Goal: Task Accomplishment & Management: Manage account settings

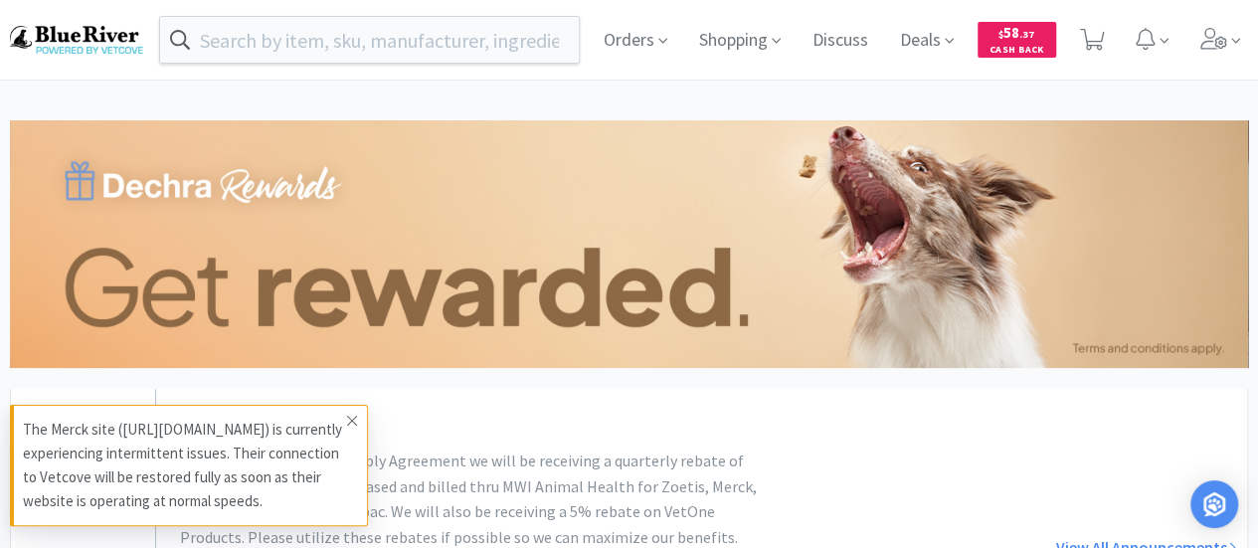
click at [355, 413] on icon at bounding box center [352, 421] width 12 height 16
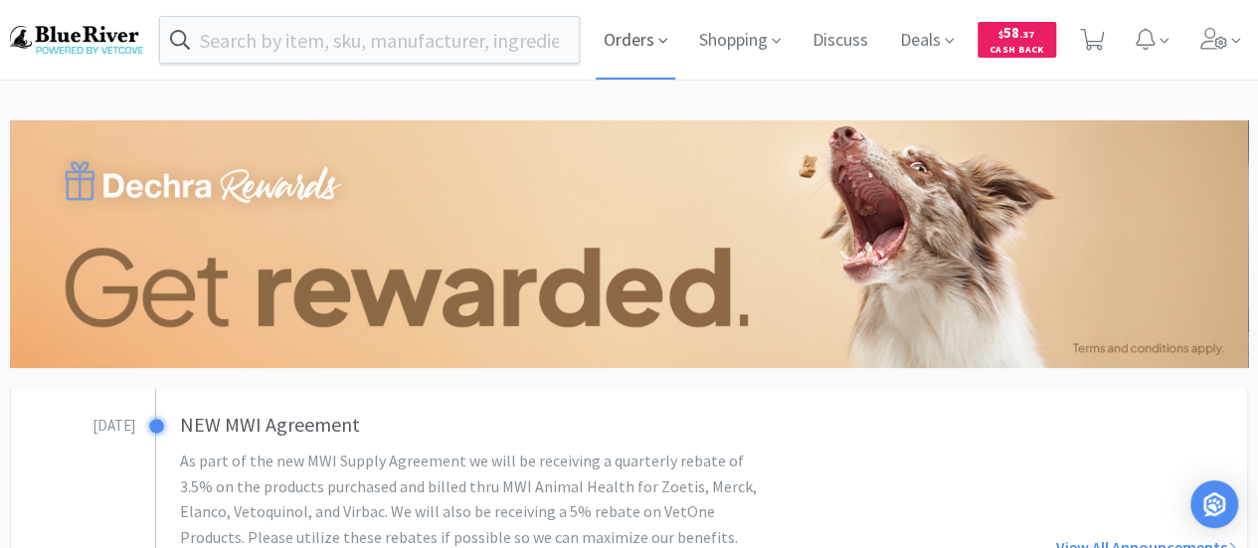
click at [659, 43] on icon at bounding box center [663, 41] width 9 height 18
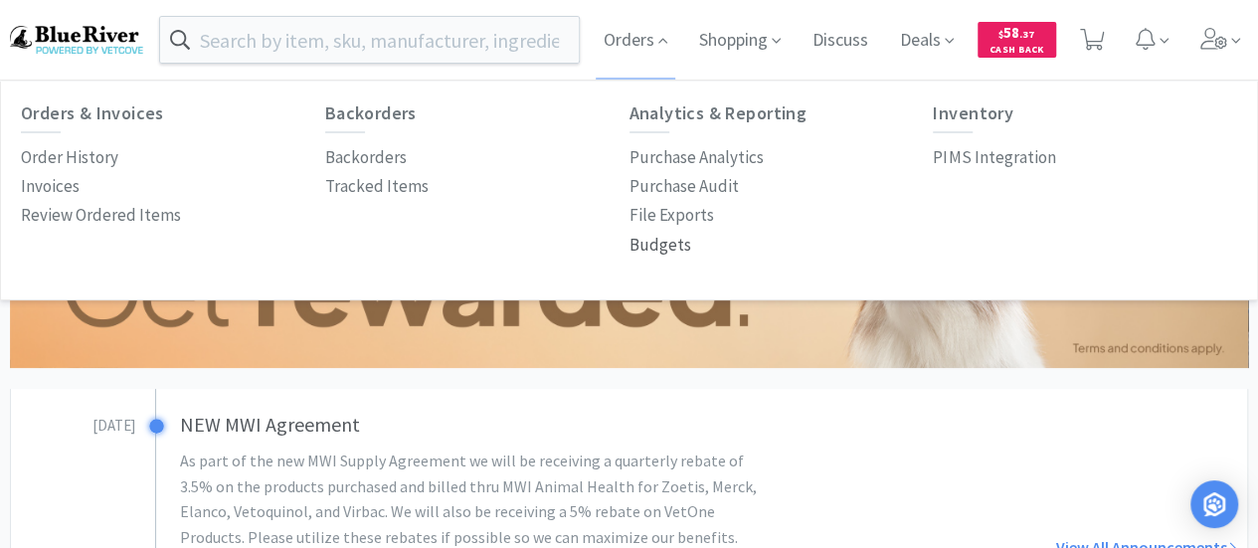
click at [670, 246] on p "Budgets" at bounding box center [661, 245] width 62 height 27
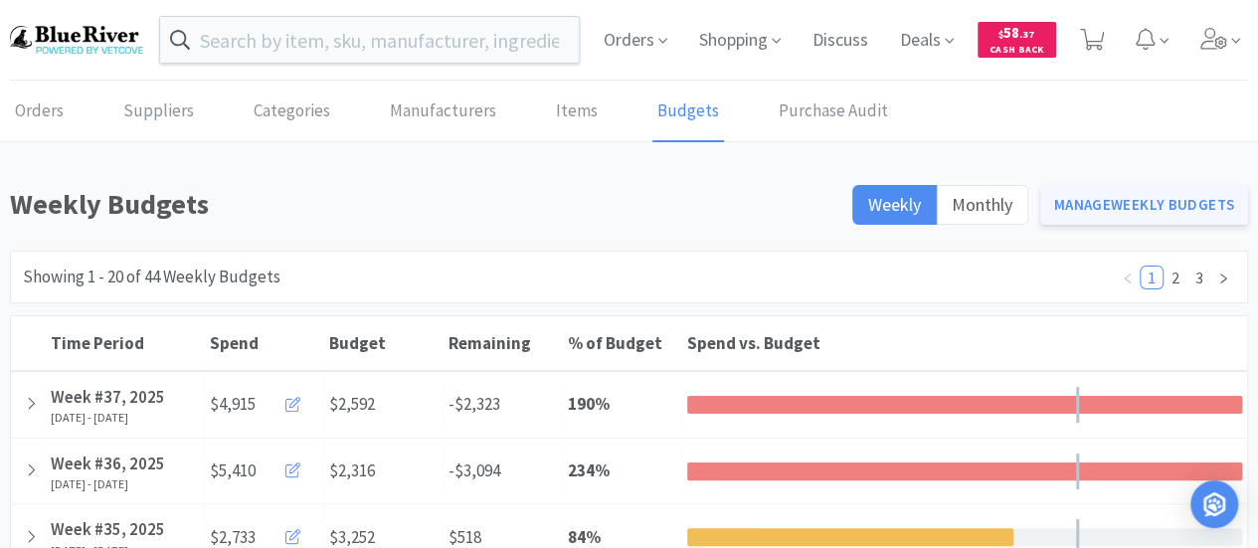
click at [1102, 199] on link "Manage Weekly Budgets" at bounding box center [1145, 205] width 209 height 40
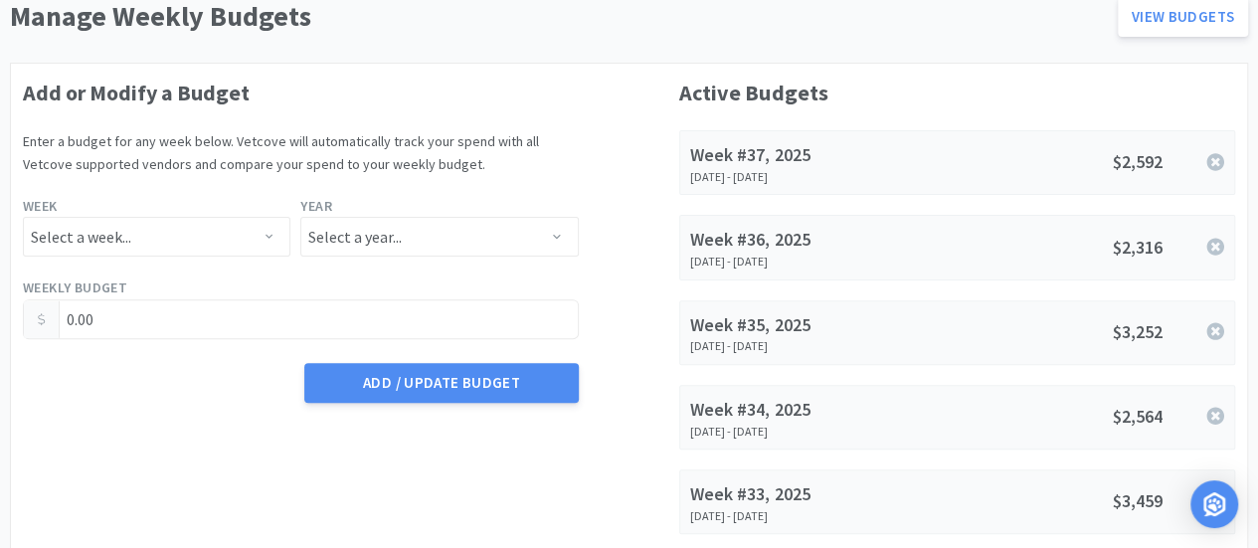
scroll to position [195, 0]
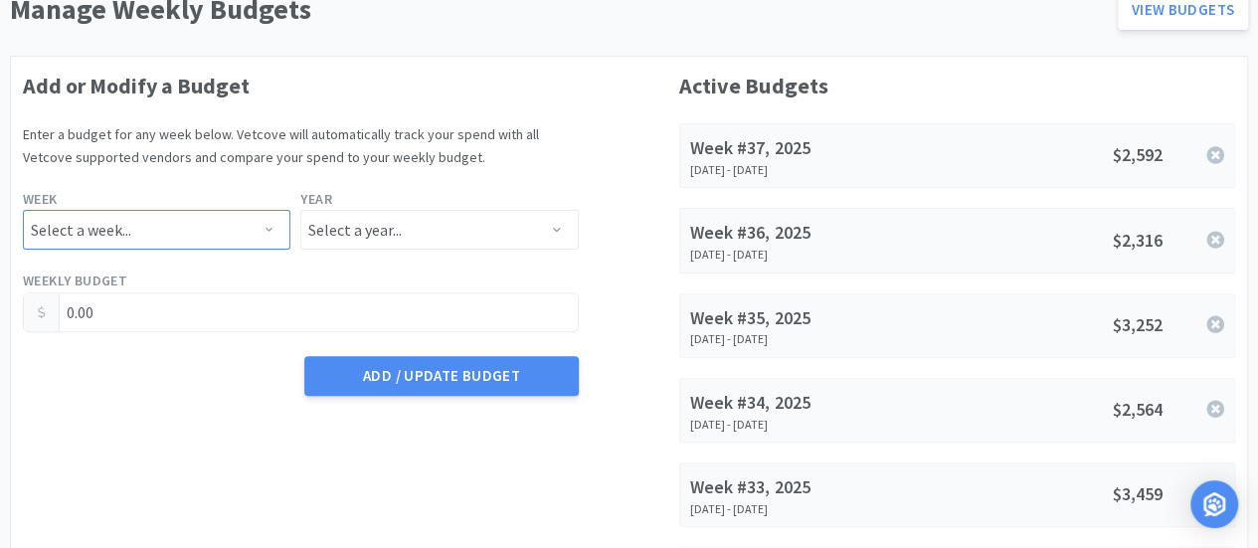
click at [226, 238] on select "Select a week... Week 1 ([DATE] - [DATE]) Week 2 ([DATE] - [DATE]) Week 3 ([DAT…" at bounding box center [157, 230] width 268 height 40
select select "38"
click at [23, 210] on select "Select a week... Week 1 ([DATE] - [DATE]) Week 2 ([DATE] - [DATE]) Week 3 ([DAT…" at bounding box center [157, 230] width 268 height 40
click at [365, 216] on select "Select a year... 2023 2024 2025 2026 2027 2028 2029 2030 2031 2032 2033 2034" at bounding box center [439, 230] width 278 height 40
select select "2025"
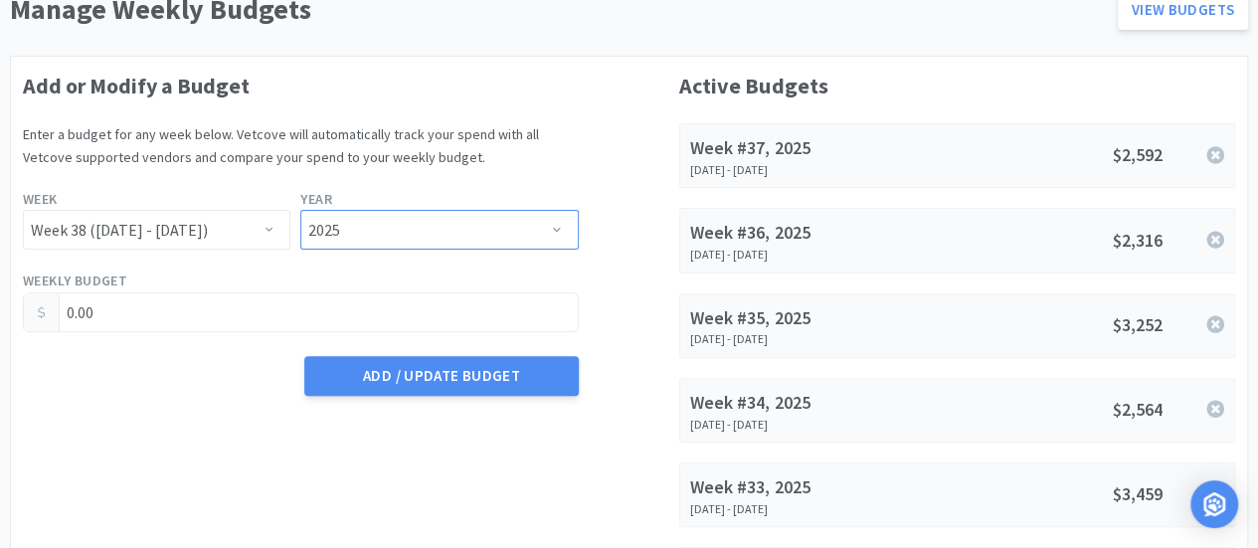
click at [300, 210] on select "Select a year... 2023 2024 2025 2026 2027 2028 2029 2030 2031 2032 2033 2034" at bounding box center [439, 230] width 278 height 40
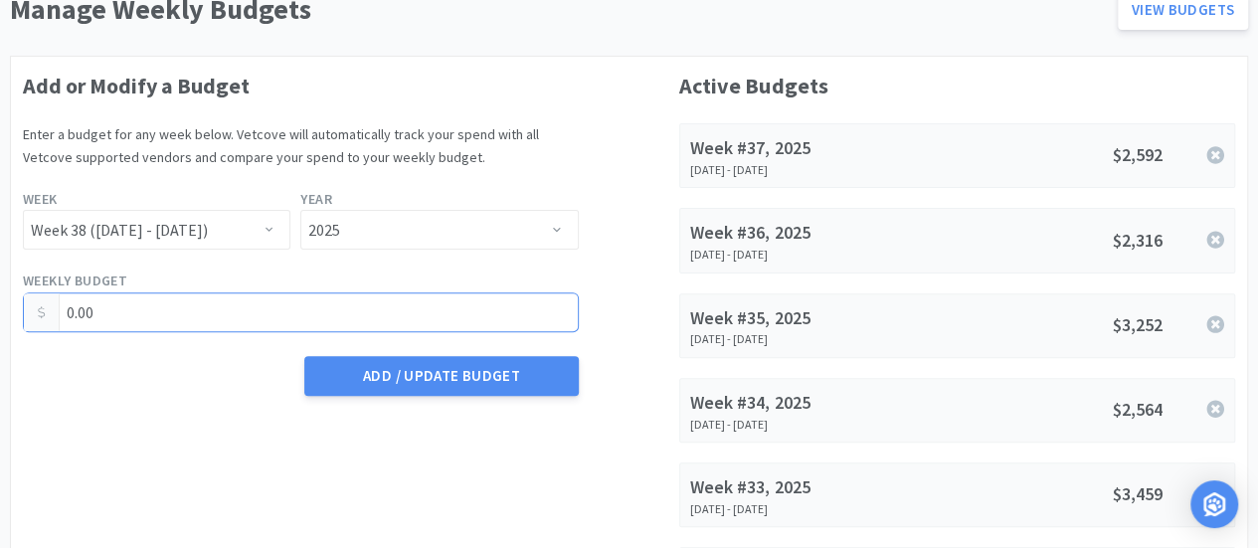
drag, startPoint x: 160, startPoint y: 314, endPoint x: 0, endPoint y: 310, distance: 160.2
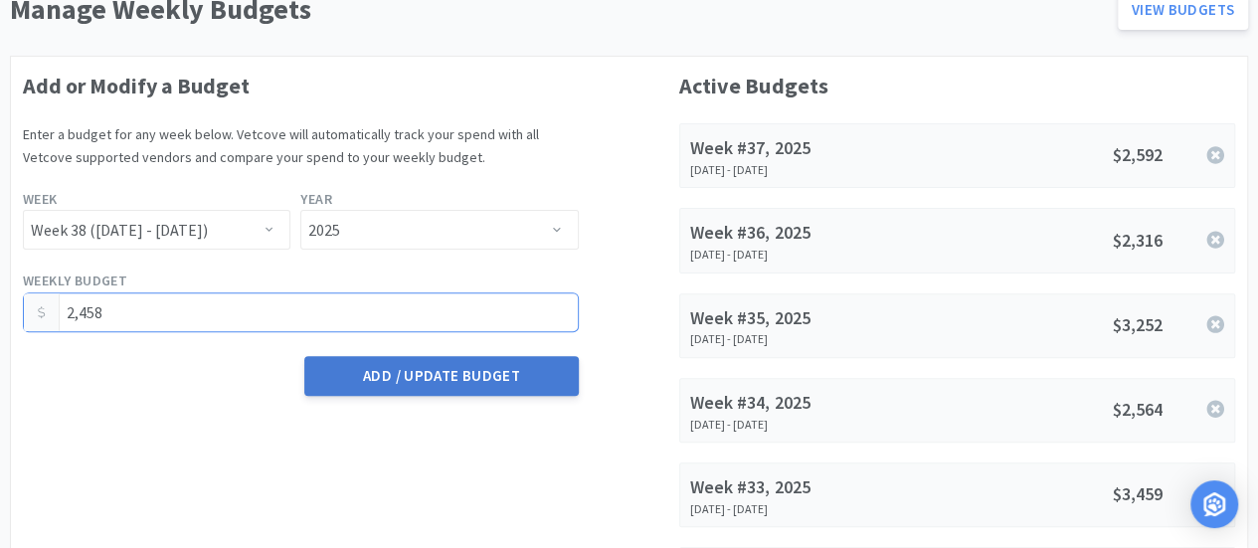
type input "2,458.00"
click at [472, 374] on button "Add / Update Budget" at bounding box center [441, 376] width 274 height 40
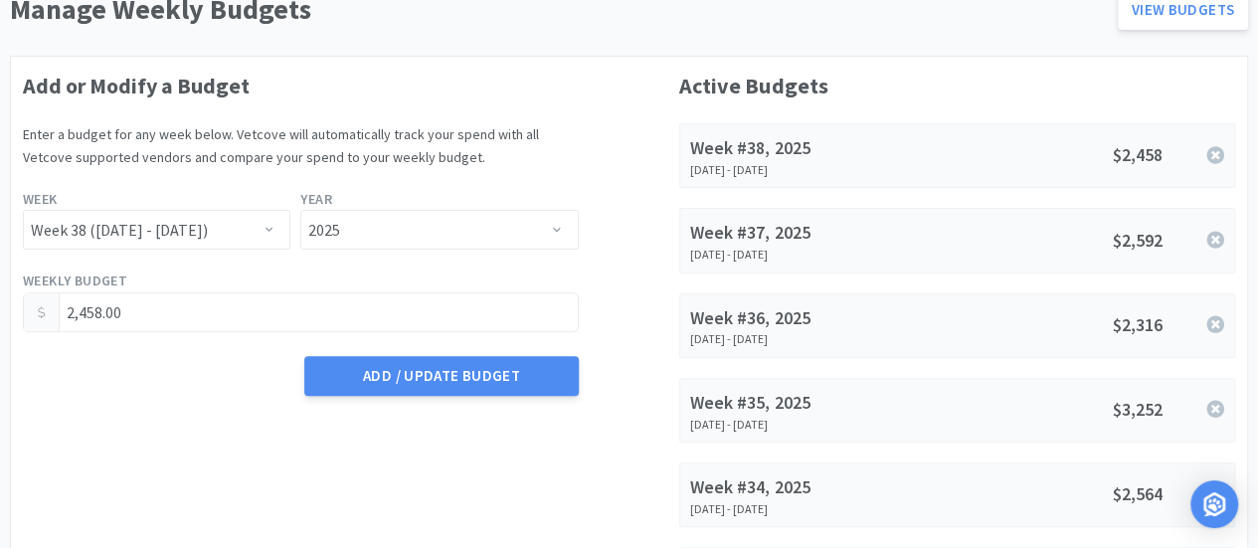
scroll to position [0, 0]
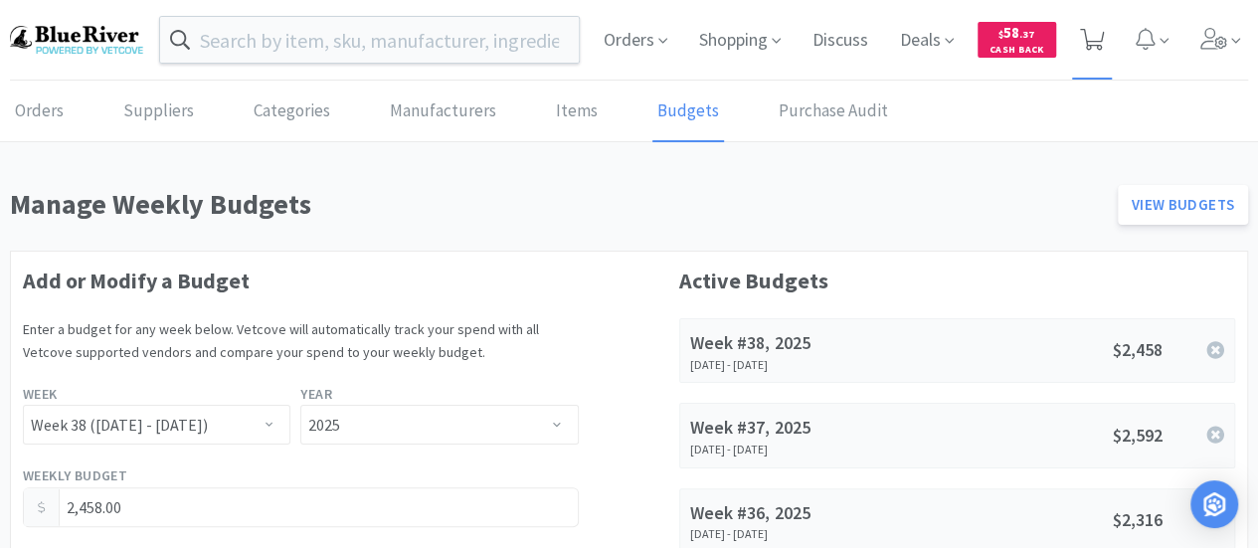
click at [1093, 35] on icon at bounding box center [1092, 40] width 25 height 22
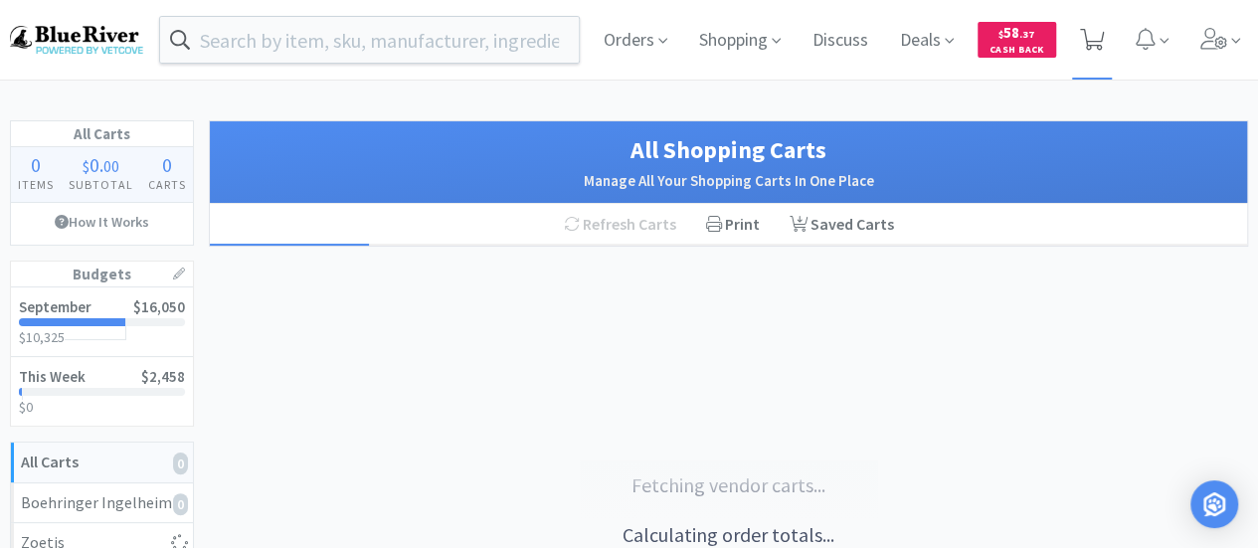
select select "1"
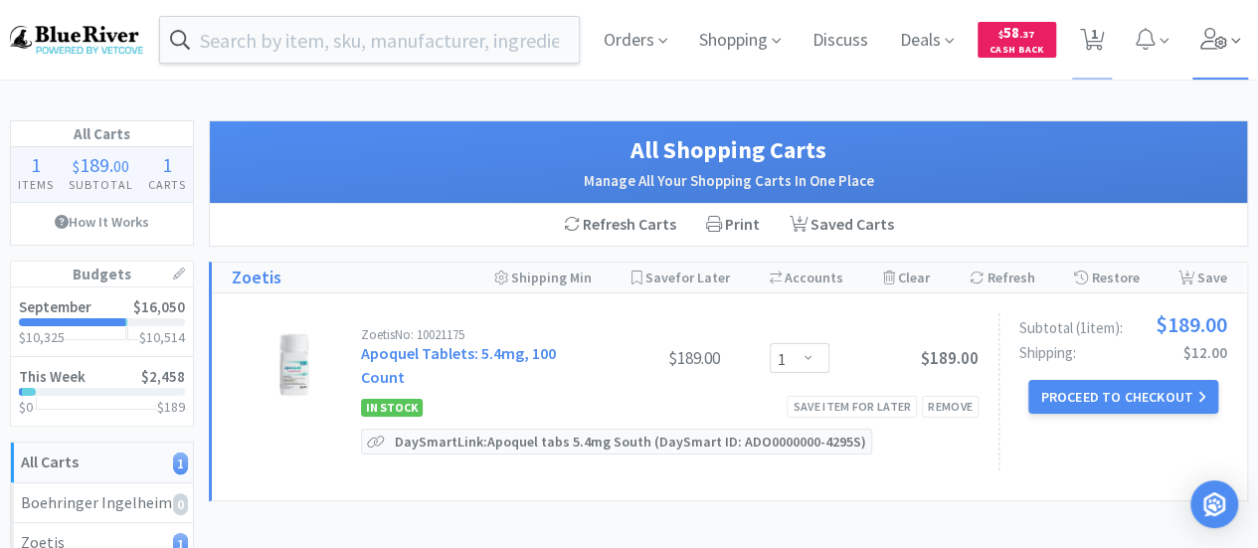
click at [1208, 41] on icon at bounding box center [1215, 39] width 28 height 22
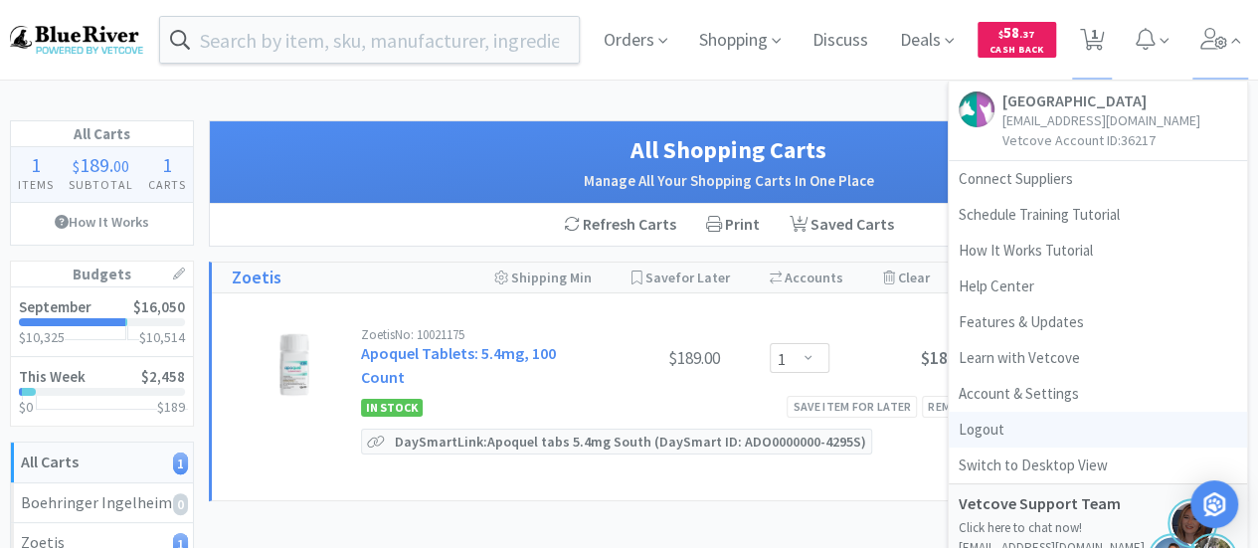
click at [990, 425] on link "Logout" at bounding box center [1098, 430] width 298 height 36
